Goal: Obtain resource: Download file/media

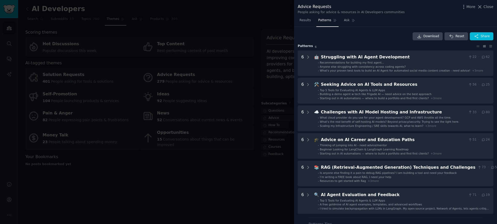
click at [224, 25] on div at bounding box center [248, 112] width 497 height 224
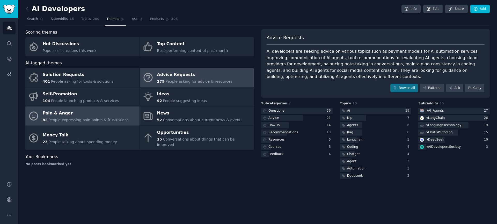
click at [87, 115] on div "Pain & Anger" at bounding box center [86, 113] width 86 height 8
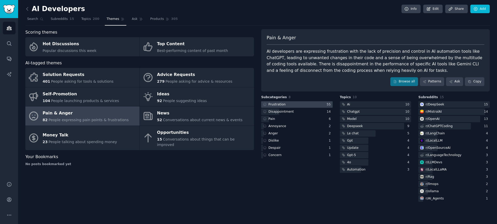
click at [300, 106] on div at bounding box center [296, 104] width 71 height 6
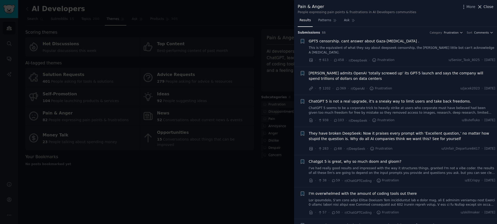
click at [485, 8] on span "Close" at bounding box center [488, 6] width 10 height 5
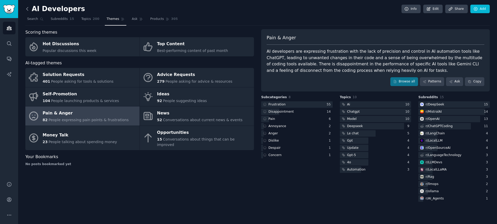
click at [27, 10] on icon at bounding box center [27, 8] width 5 height 5
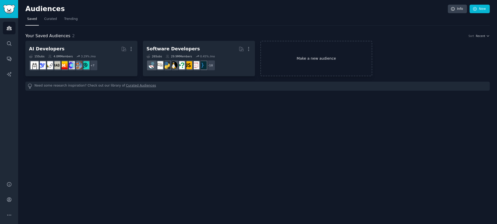
click at [316, 54] on link "Make a new audience" at bounding box center [316, 58] width 112 height 35
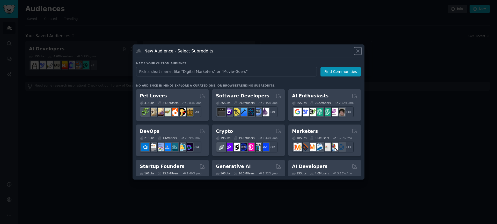
click at [357, 51] on icon at bounding box center [357, 50] width 5 height 5
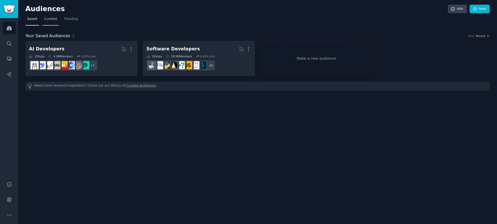
click at [52, 19] on span "Curated" at bounding box center [50, 19] width 13 height 5
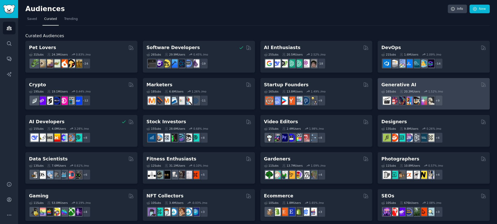
click at [407, 85] on h2 "Generative AI" at bounding box center [398, 85] width 35 height 6
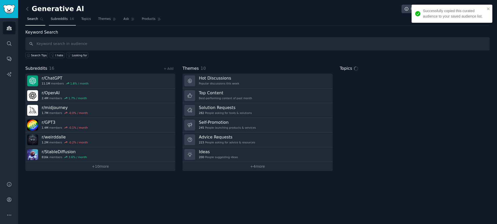
click at [66, 19] on span "Subreddits" at bounding box center [59, 19] width 17 height 5
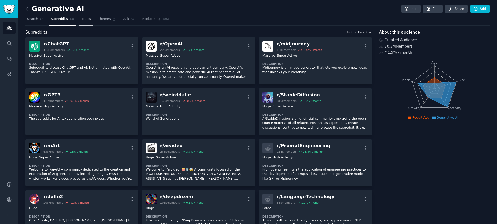
click at [86, 19] on span "Topics" at bounding box center [86, 19] width 10 height 5
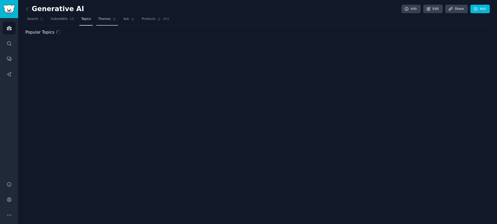
click at [109, 22] on link "Themes" at bounding box center [107, 20] width 22 height 11
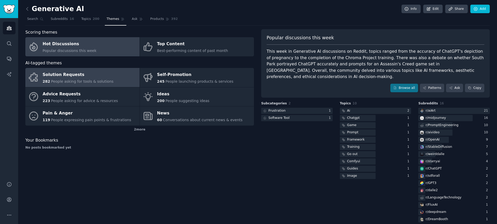
click at [85, 78] on div "Solution Requests" at bounding box center [78, 75] width 71 height 8
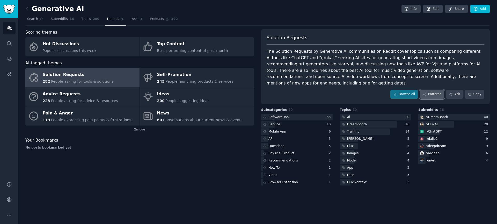
click at [436, 92] on link "Patterns" at bounding box center [432, 94] width 24 height 9
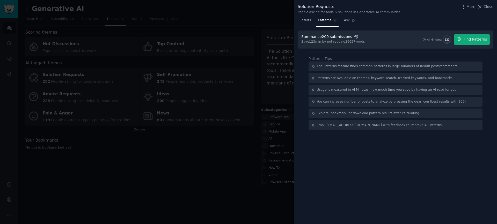
click at [355, 38] on icon "button" at bounding box center [355, 36] width 3 height 3
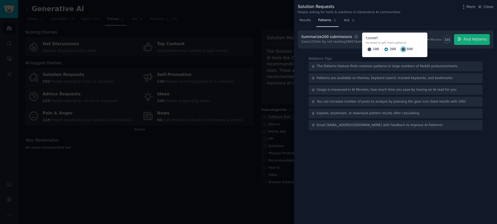
click at [402, 48] on input "500" at bounding box center [403, 50] width 4 height 4
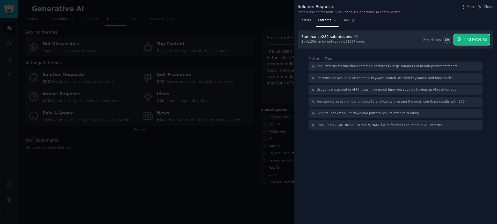
click at [469, 42] on button "Find Patterns" at bounding box center [472, 39] width 36 height 11
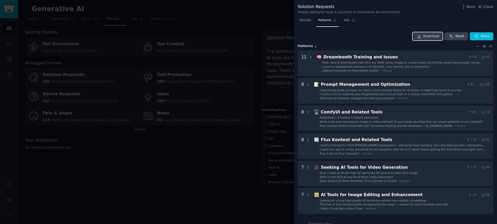
click at [434, 35] on span "Download" at bounding box center [431, 36] width 16 height 5
click at [483, 8] on button "Close" at bounding box center [485, 6] width 16 height 5
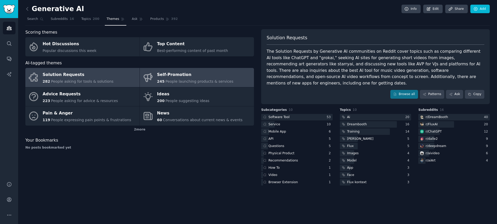
click at [190, 76] on div "Self-Promotion" at bounding box center [195, 75] width 76 height 8
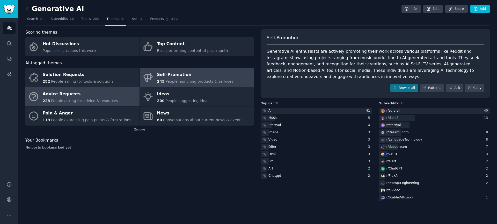
click at [111, 99] on span "People asking for advice & resources" at bounding box center [84, 101] width 67 height 4
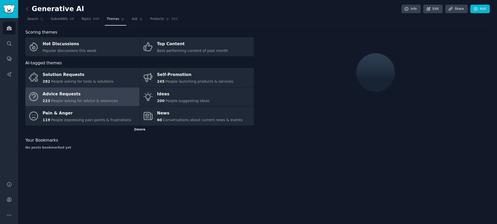
click at [139, 131] on div "2 more" at bounding box center [139, 130] width 229 height 8
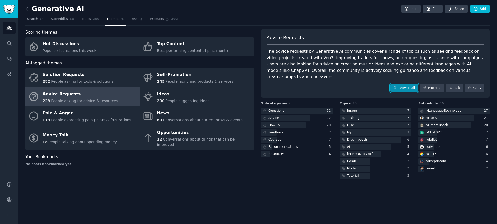
click at [411, 87] on link "Browse all" at bounding box center [404, 88] width 28 height 9
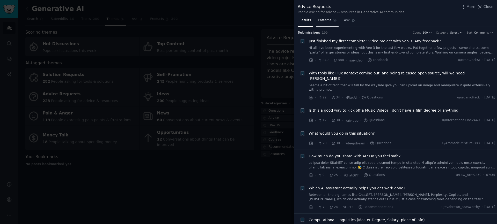
click at [319, 22] on span "Patterns" at bounding box center [324, 20] width 13 height 5
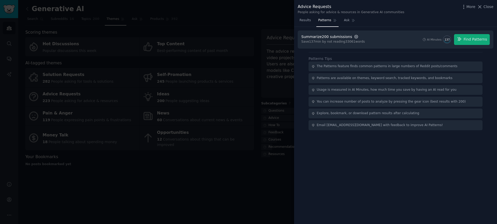
click at [356, 37] on icon "button" at bounding box center [355, 36] width 3 height 3
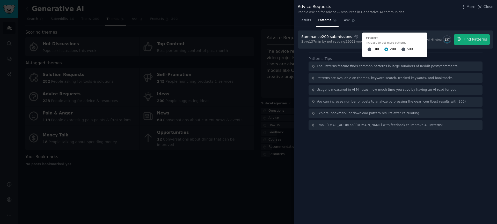
click at [407, 51] on span "500" at bounding box center [410, 49] width 6 height 5
click at [405, 51] on input "500" at bounding box center [403, 50] width 4 height 4
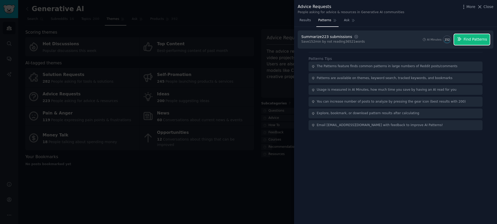
click at [464, 40] on button "Find Patterns" at bounding box center [472, 39] width 36 height 11
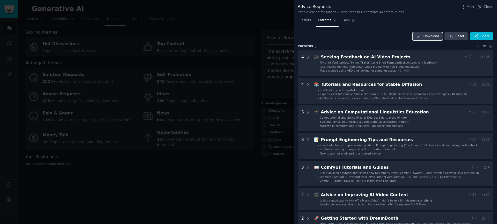
click at [433, 36] on span "Download" at bounding box center [431, 36] width 16 height 5
click at [483, 7] on button "Close" at bounding box center [485, 6] width 16 height 5
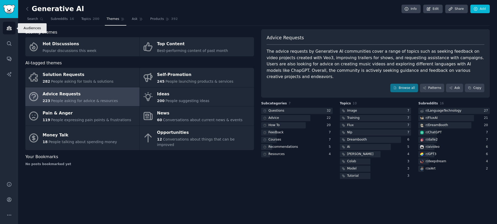
click at [8, 31] on link "Audiences" at bounding box center [9, 28] width 13 height 13
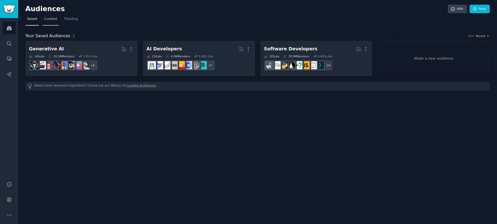
click at [48, 21] on span "Curated" at bounding box center [50, 19] width 13 height 5
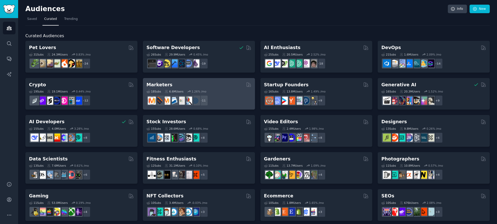
click at [221, 89] on div "18 Sub s 6.6M Users 1.26 % /mo r/affiliate_marketing, r/FacebookAds, r/advertis…" at bounding box center [198, 97] width 105 height 18
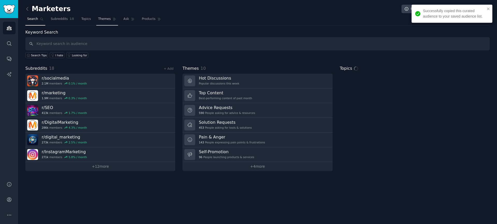
click at [99, 21] on span "Themes" at bounding box center [104, 19] width 13 height 5
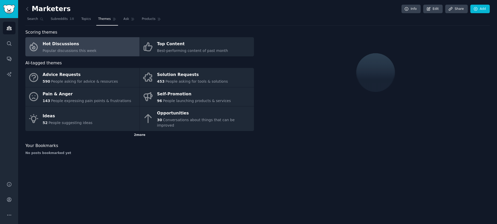
click at [145, 131] on div "2 more" at bounding box center [139, 135] width 229 height 8
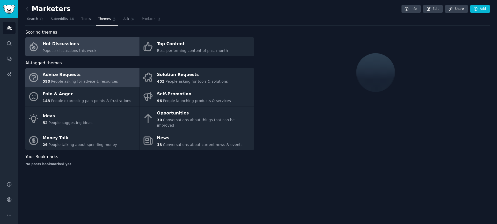
click at [87, 77] on div "Advice Requests" at bounding box center [80, 75] width 75 height 8
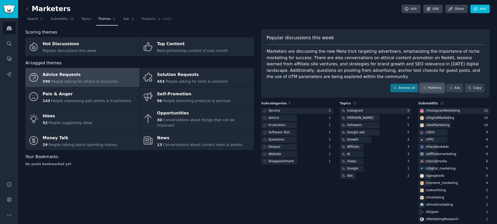
click at [427, 87] on link "Patterns" at bounding box center [432, 88] width 24 height 9
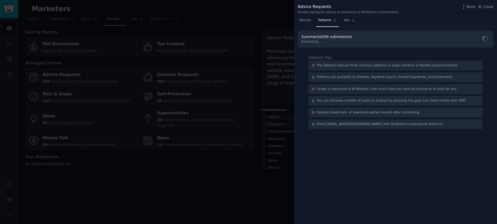
click at [333, 22] on link "Patterns" at bounding box center [327, 21] width 22 height 11
click at [354, 36] on icon "button" at bounding box center [356, 36] width 5 height 5
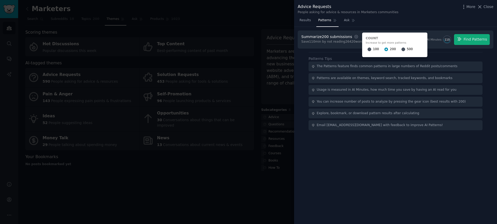
click at [397, 49] on div "100 200 500" at bounding box center [395, 49] width 58 height 8
click at [401, 51] on input "500" at bounding box center [403, 50] width 4 height 4
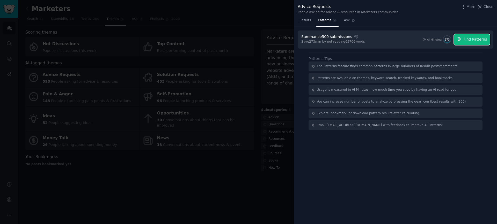
click at [470, 38] on span "Find Patterns" at bounding box center [476, 39] width 24 height 5
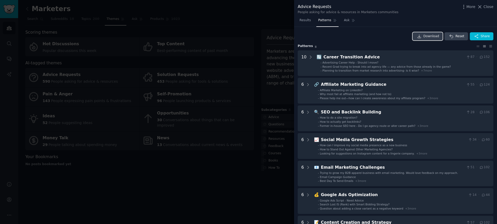
click at [432, 37] on span "Download" at bounding box center [431, 36] width 16 height 5
